Goal: Task Accomplishment & Management: Use online tool/utility

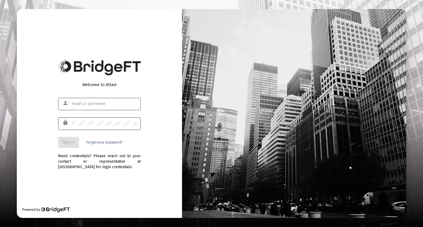
type input "[EMAIL_ADDRESS][DOMAIN_NAME]"
click at [98, 121] on div at bounding box center [105, 123] width 66 height 13
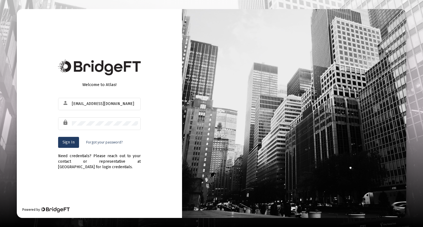
click at [71, 143] on span "Sign In" at bounding box center [68, 142] width 12 height 5
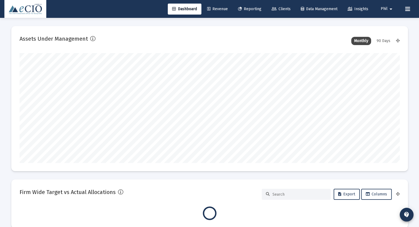
scroll to position [110, 380]
type input "[DATE]"
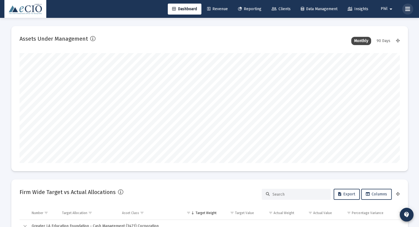
click at [408, 11] on icon at bounding box center [407, 9] width 5 height 7
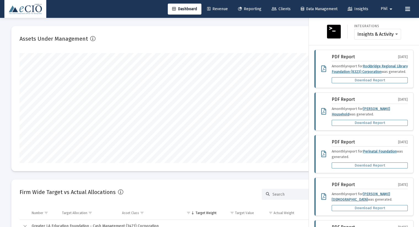
click at [386, 7] on span "Phil" at bounding box center [383, 9] width 7 height 5
click at [389, 24] on span "Settings" at bounding box center [394, 23] width 16 height 13
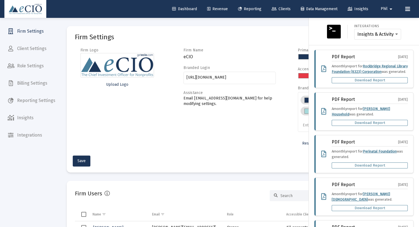
click at [246, 30] on div at bounding box center [209, 113] width 419 height 227
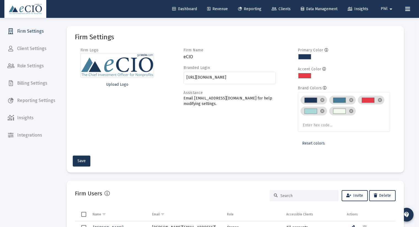
click at [36, 100] on span "Reporting Settings" at bounding box center [31, 100] width 57 height 13
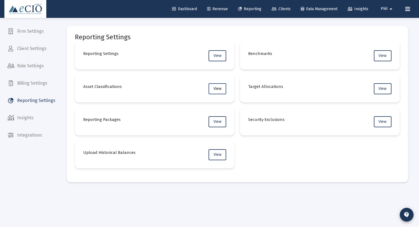
click at [212, 88] on button "View" at bounding box center [217, 88] width 18 height 11
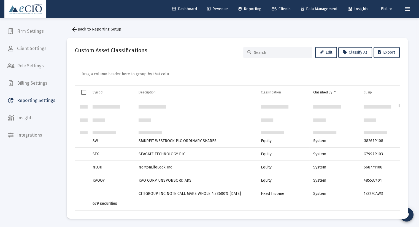
scroll to position [418, 0]
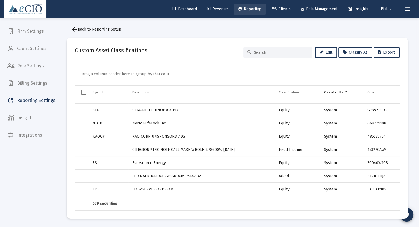
click at [244, 7] on span "Reporting" at bounding box center [249, 9] width 23 height 5
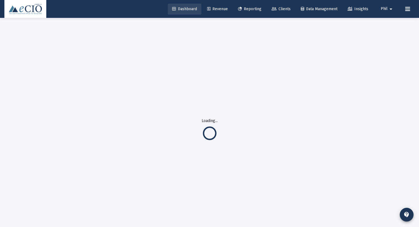
click at [177, 9] on span "Dashboard" at bounding box center [184, 9] width 25 height 5
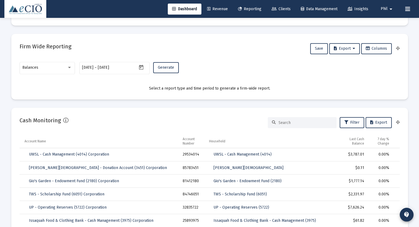
scroll to position [330, 0]
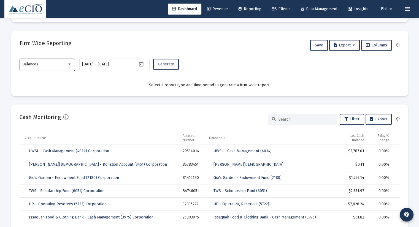
click at [46, 65] on div "Balances" at bounding box center [44, 64] width 45 height 4
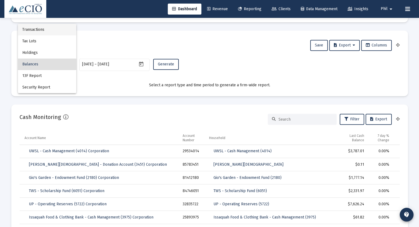
click at [48, 31] on span "Transactions" at bounding box center [47, 30] width 50 height 12
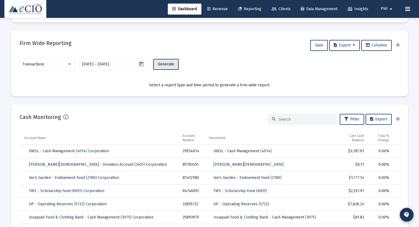
drag, startPoint x: 163, startPoint y: 64, endPoint x: 171, endPoint y: 55, distance: 12.1
click at [163, 64] on span "Generate" at bounding box center [166, 64] width 16 height 5
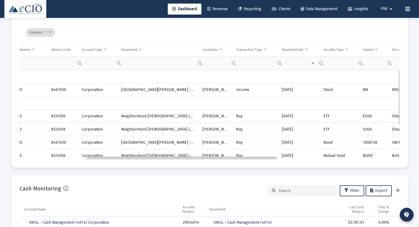
scroll to position [0, 137]
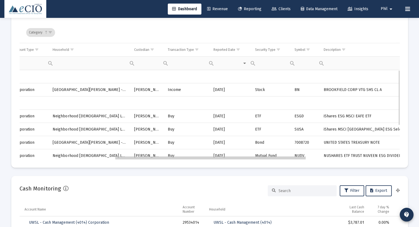
drag, startPoint x: 205, startPoint y: 158, endPoint x: 302, endPoint y: 154, distance: 96.9
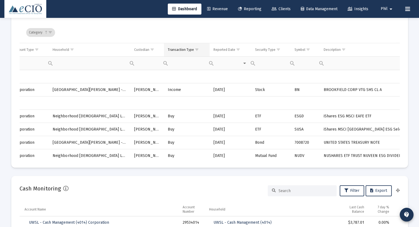
click at [196, 50] on span "Show filter options for column 'Transaction Type'" at bounding box center [197, 50] width 4 height 4
click at [232, 31] on div "Category" at bounding box center [210, 32] width 369 height 21
